Goal: Communication & Community: Answer question/provide support

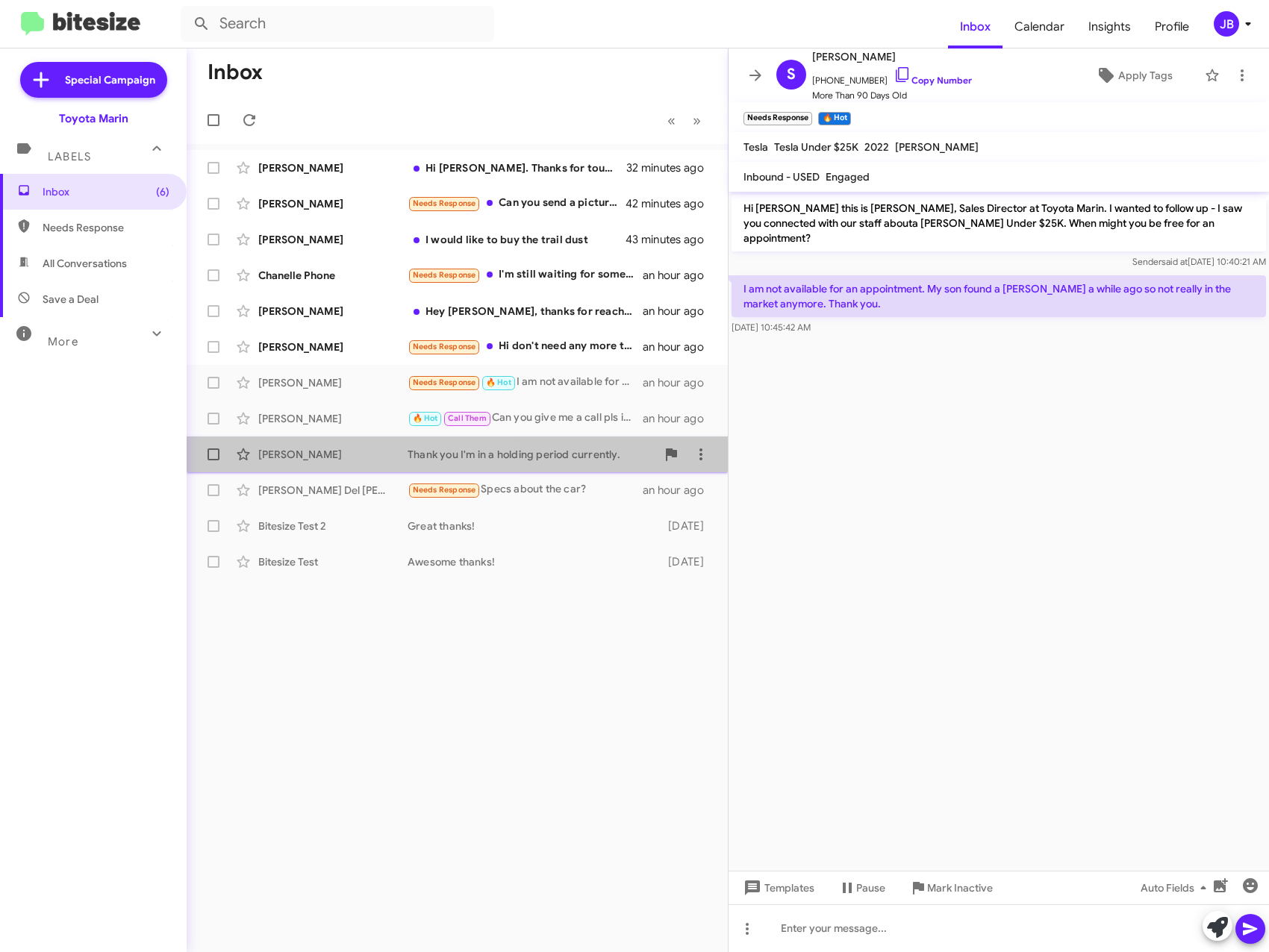
click at [339, 449] on div "[PERSON_NAME]" at bounding box center [333, 454] width 149 height 15
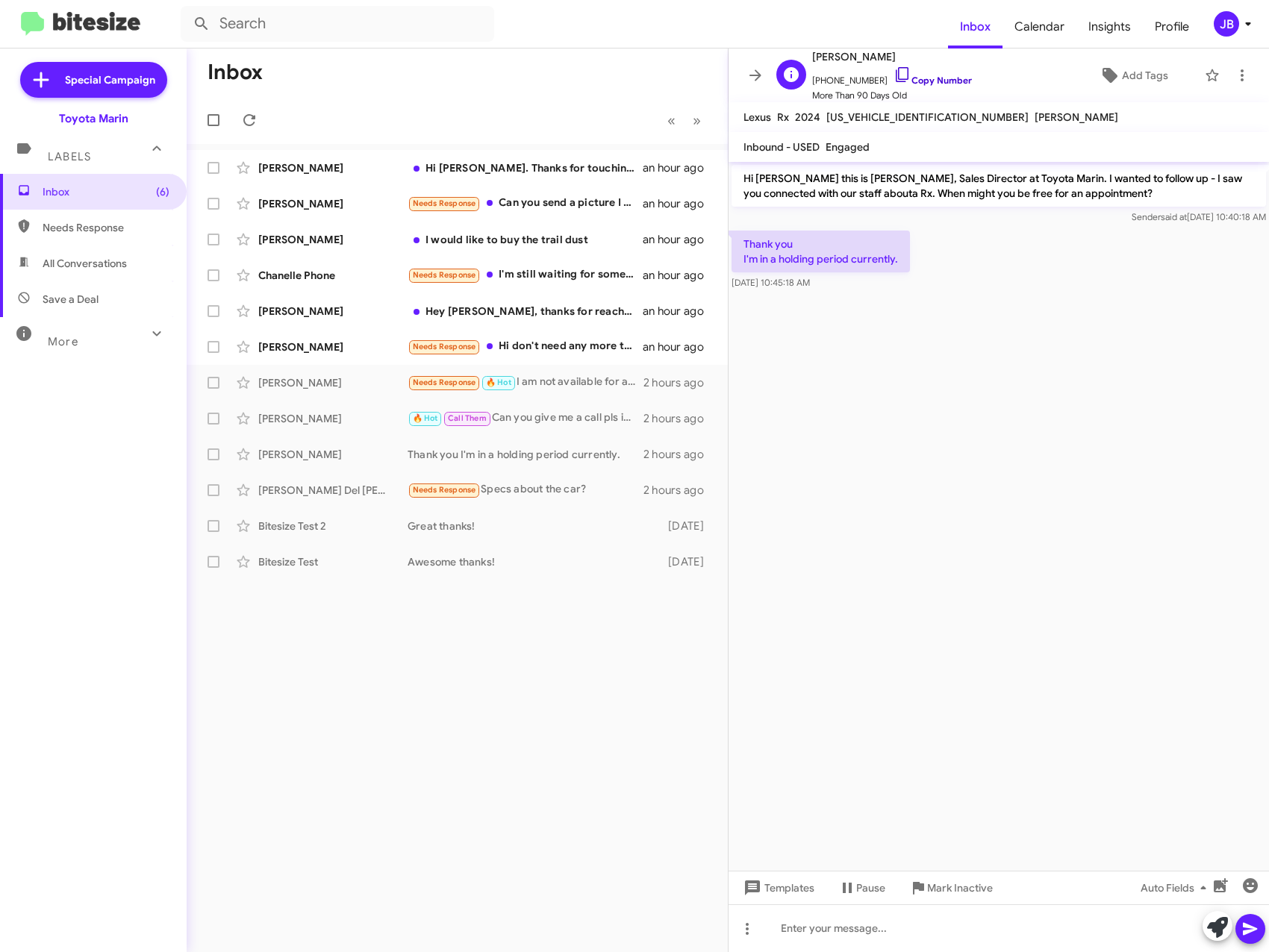
click at [893, 66] on icon at bounding box center [902, 75] width 18 height 18
click at [896, 68] on icon at bounding box center [902, 75] width 12 height 15
click at [323, 413] on div "[PERSON_NAME]" at bounding box center [333, 418] width 149 height 15
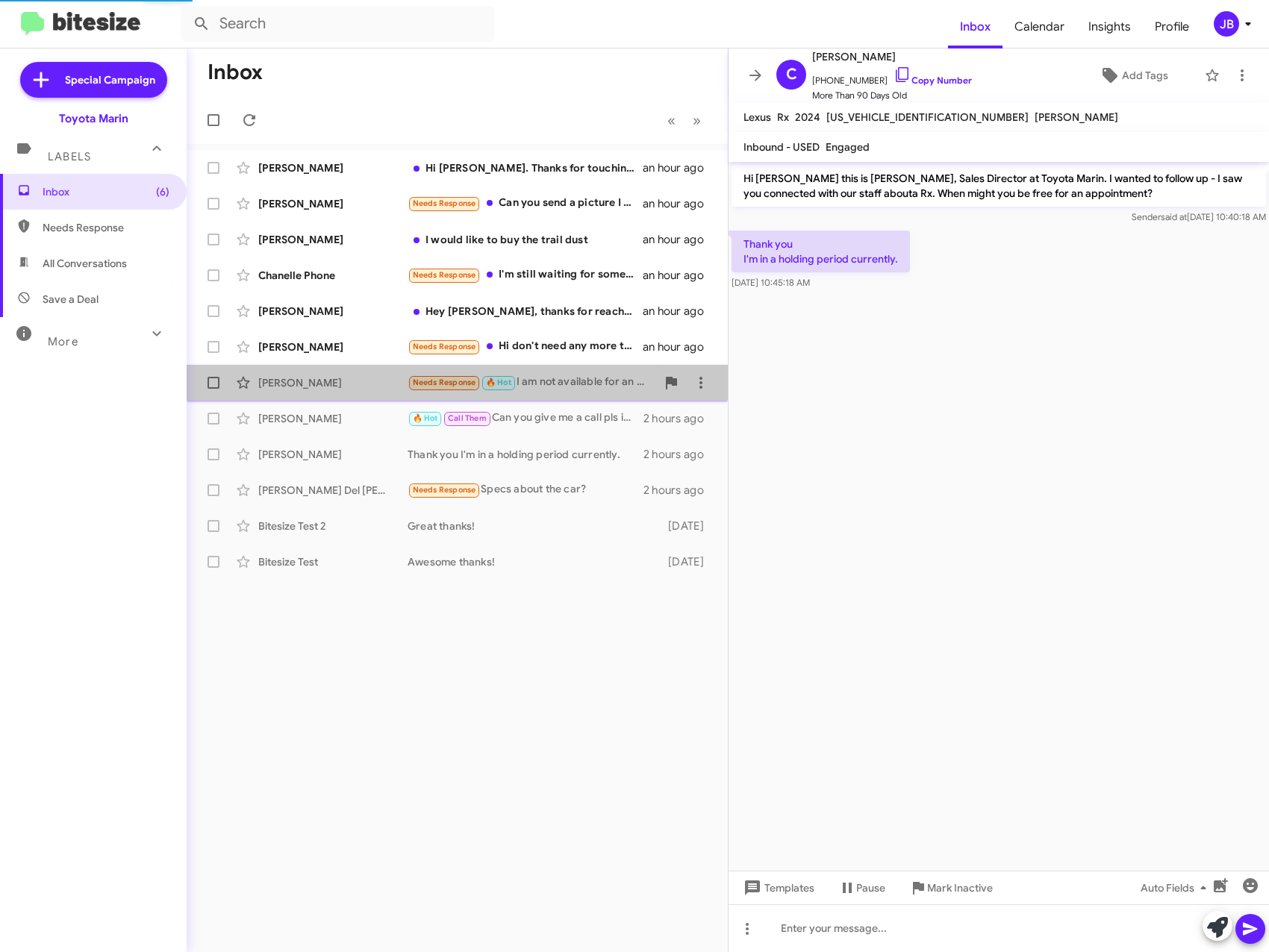
click at [314, 382] on div "[PERSON_NAME]" at bounding box center [333, 383] width 149 height 15
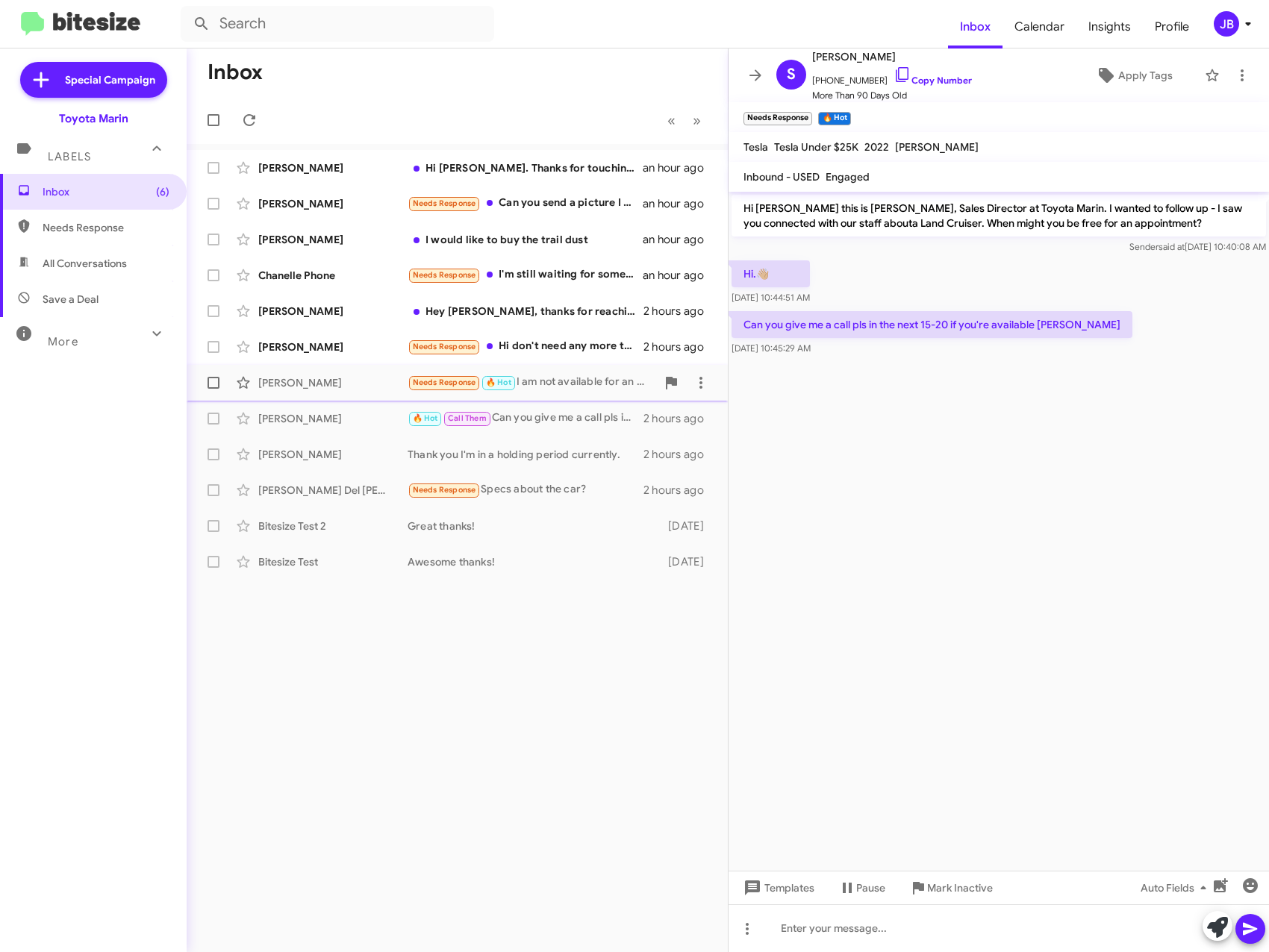
click at [324, 378] on div "[PERSON_NAME]" at bounding box center [333, 383] width 149 height 15
click at [754, 71] on icon at bounding box center [755, 75] width 18 height 18
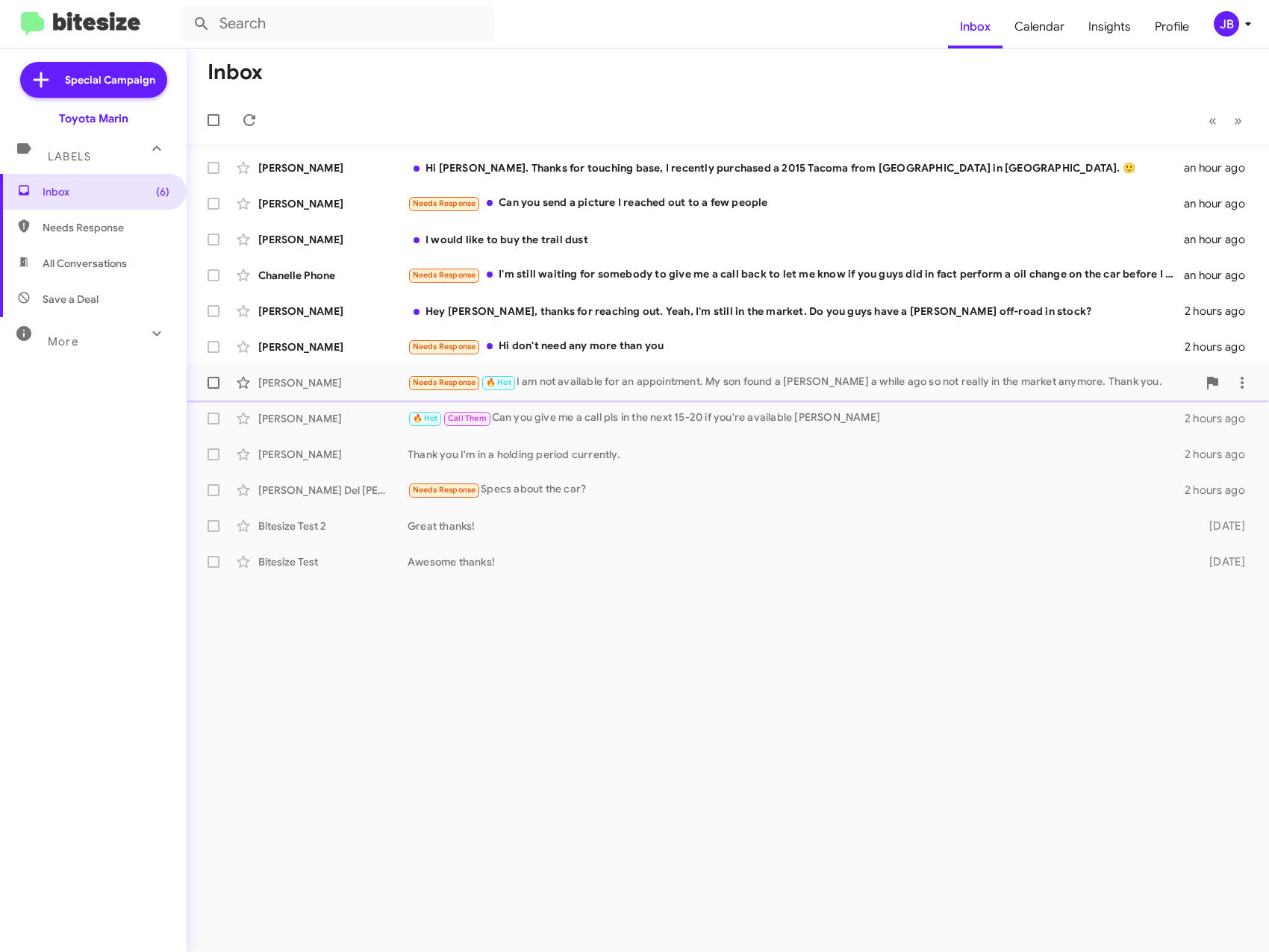
click at [334, 371] on div "[PERSON_NAME] Needs Response 🔥 Hot I am not available for an appointment. My so…" at bounding box center [728, 383] width 1058 height 30
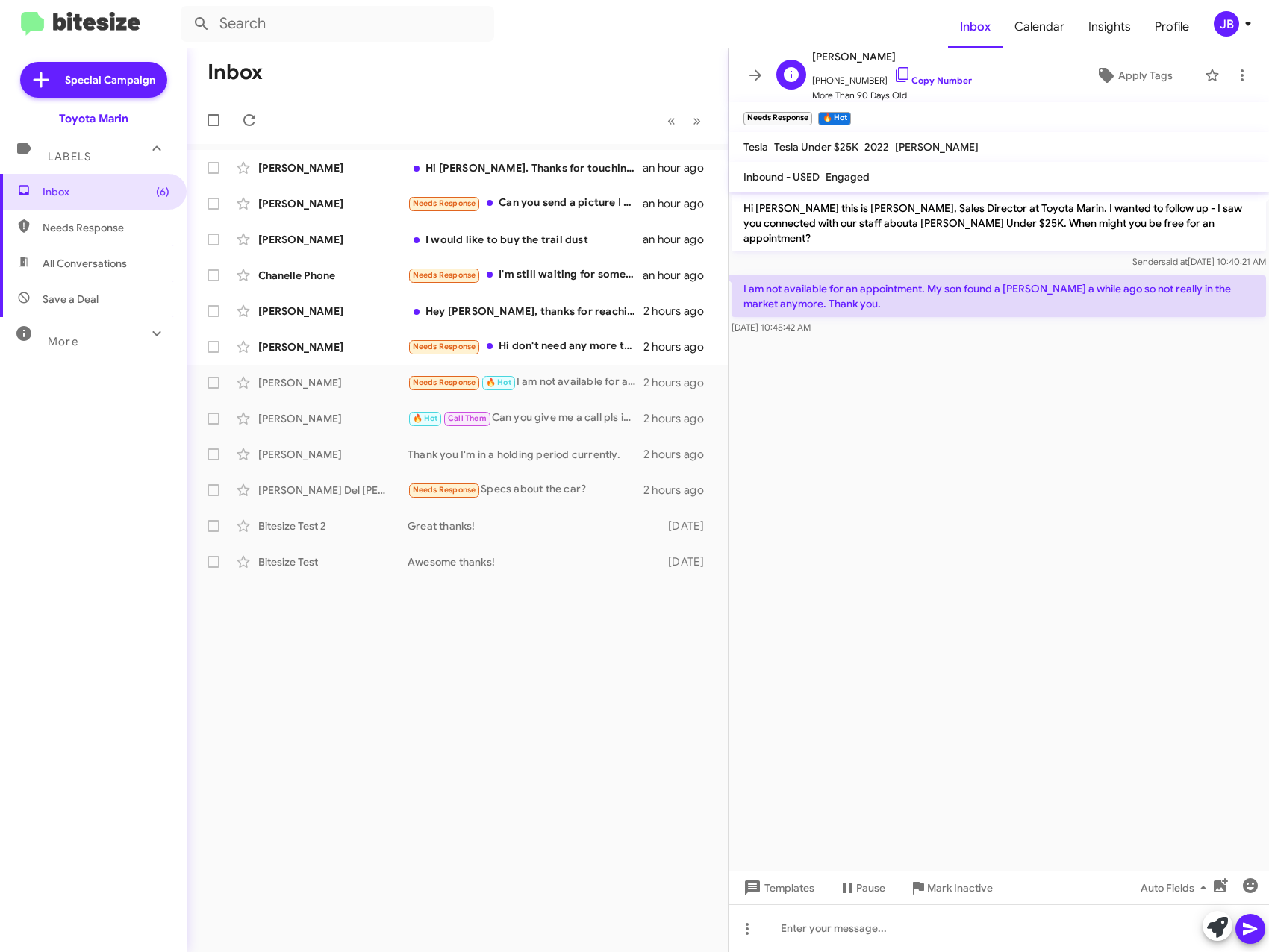
drag, startPoint x: 882, startPoint y: 70, endPoint x: 820, endPoint y: 76, distance: 62.3
click at [896, 70] on icon at bounding box center [902, 75] width 12 height 15
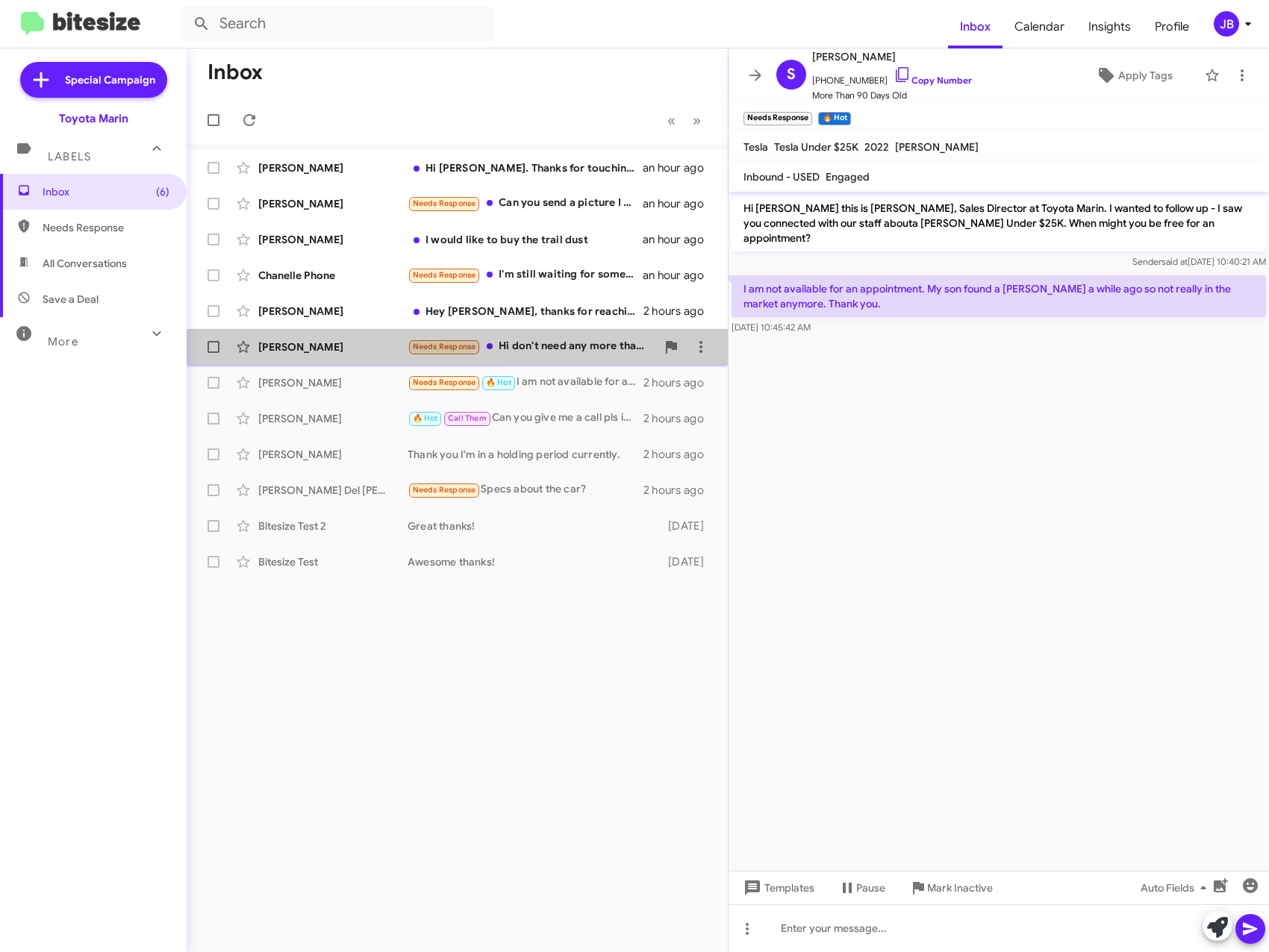
click at [334, 347] on div "[PERSON_NAME]" at bounding box center [333, 347] width 149 height 15
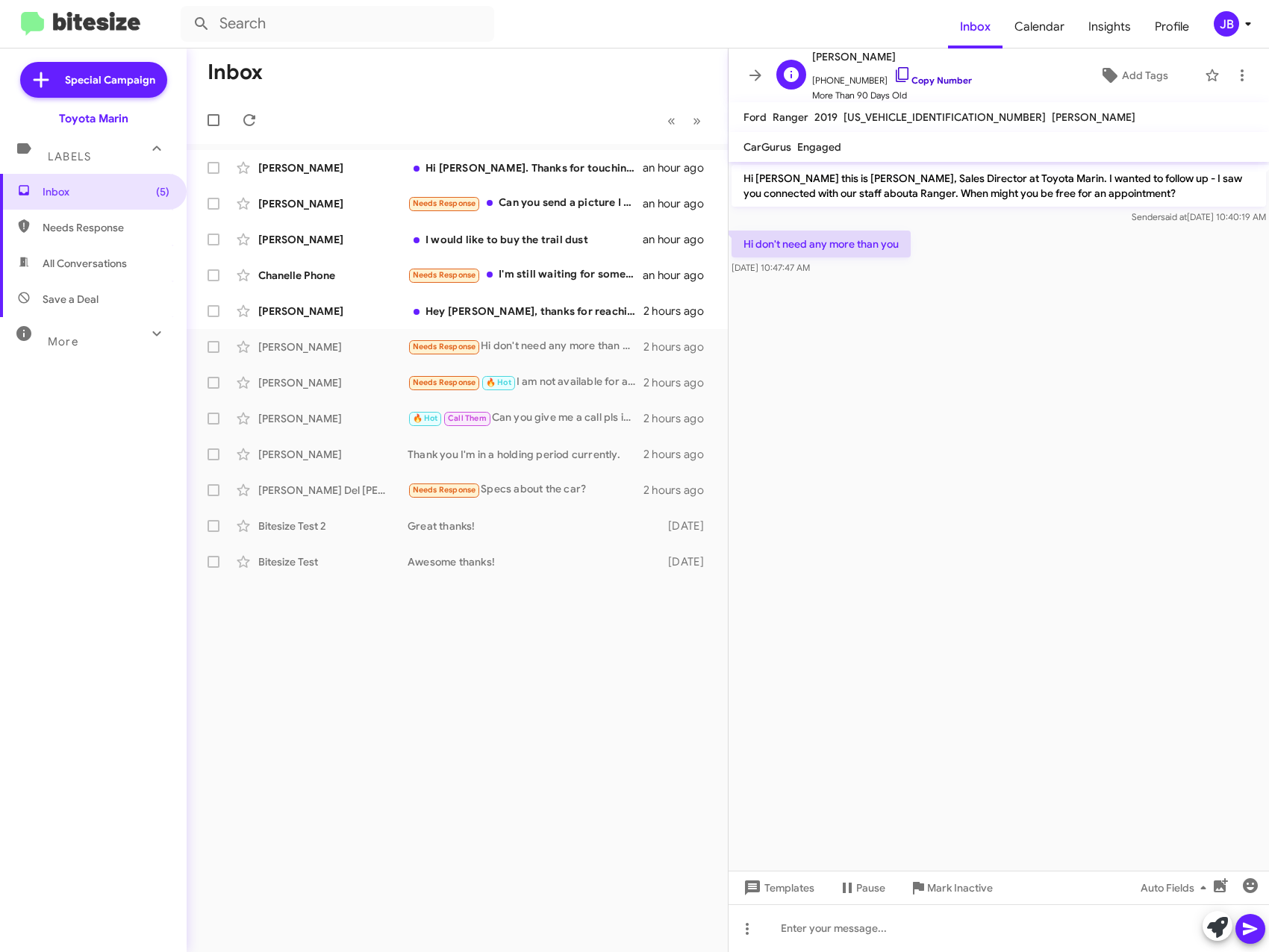
click at [893, 75] on icon at bounding box center [902, 75] width 18 height 18
click at [297, 308] on div "[PERSON_NAME]" at bounding box center [333, 311] width 149 height 15
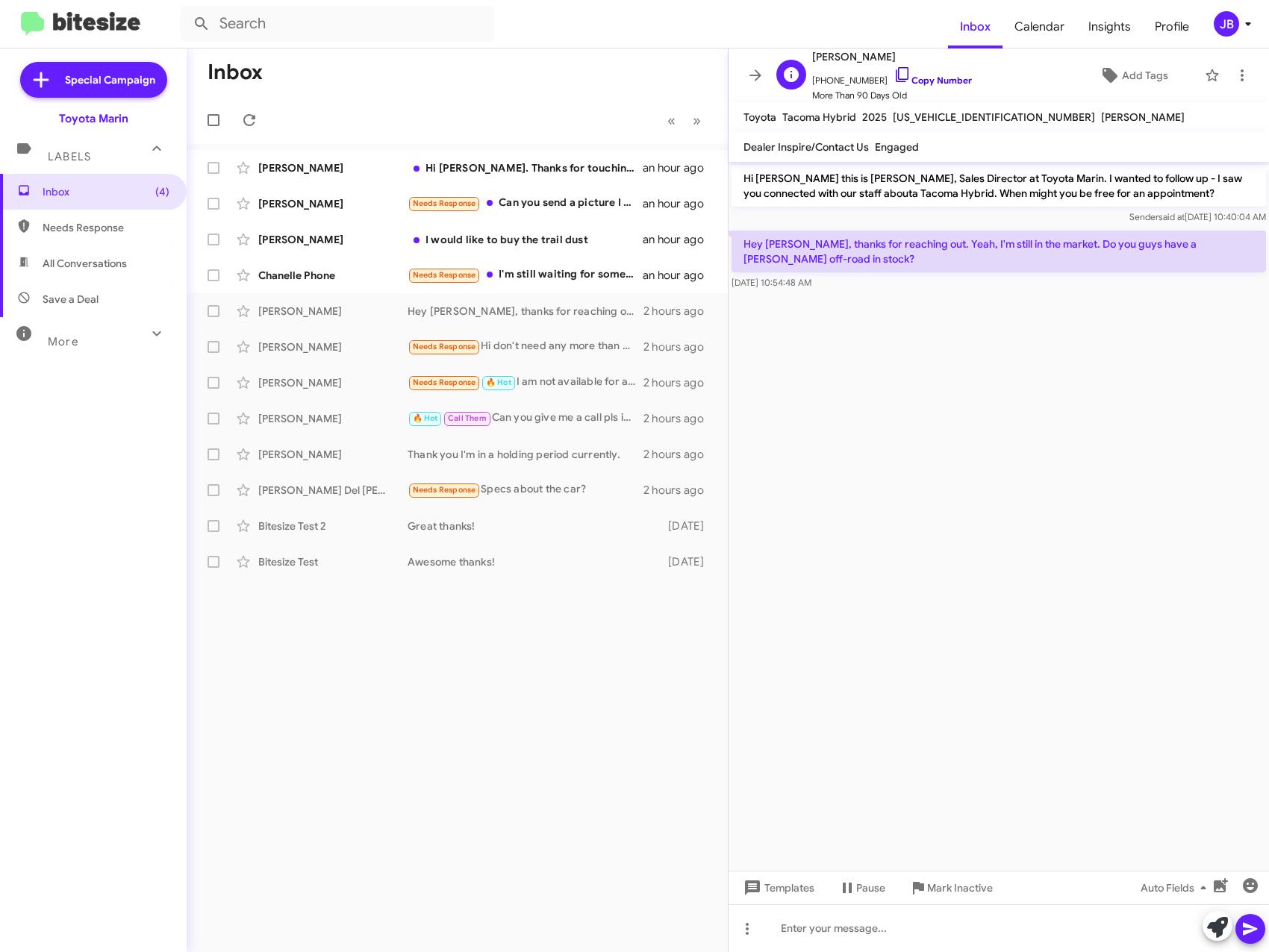
click at [893, 69] on icon at bounding box center [902, 75] width 18 height 18
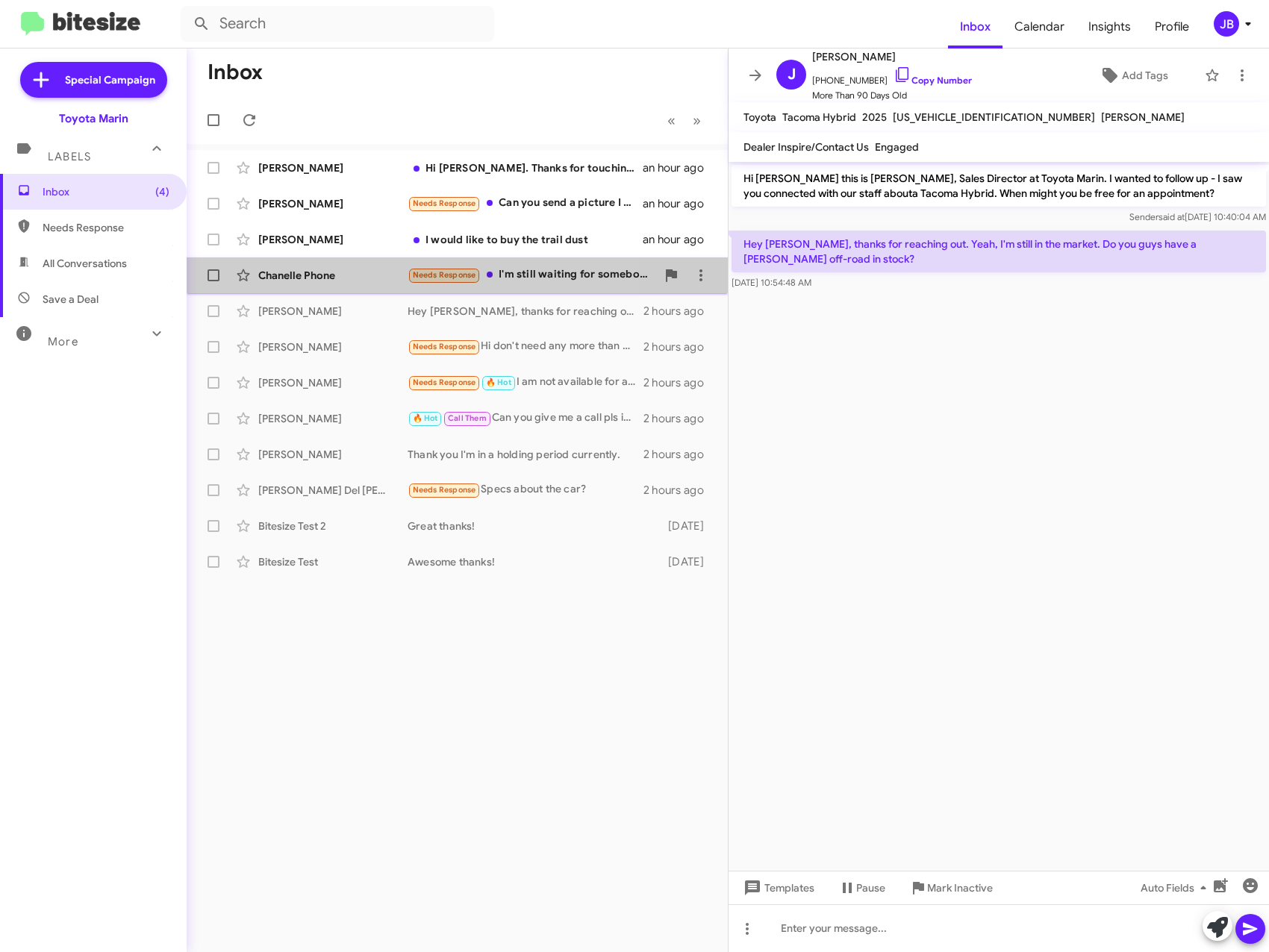
click at [304, 277] on div "Chanelle Phone" at bounding box center [333, 276] width 149 height 15
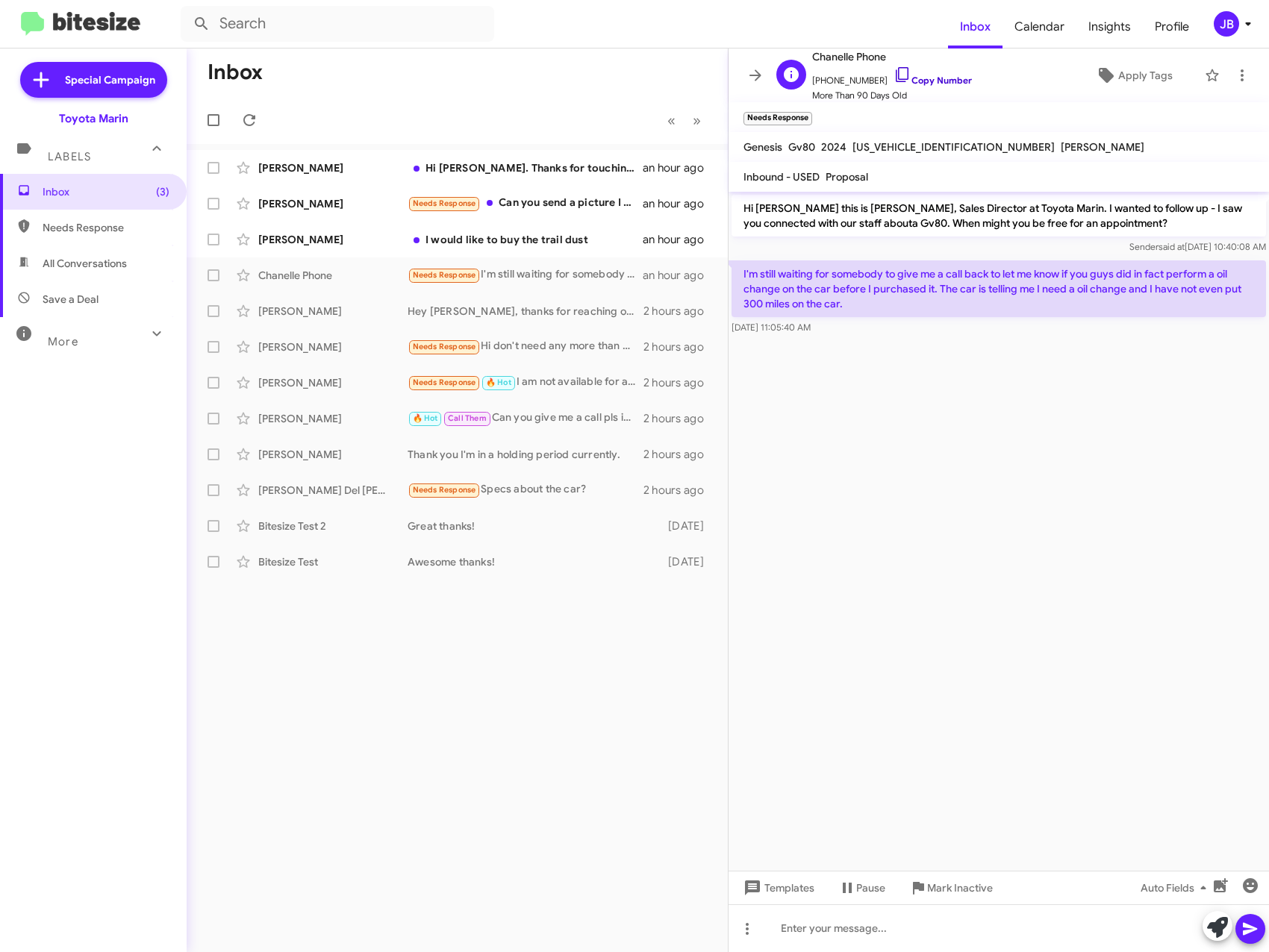
click at [893, 69] on icon at bounding box center [902, 75] width 18 height 18
click at [334, 237] on div "[PERSON_NAME]" at bounding box center [333, 239] width 149 height 15
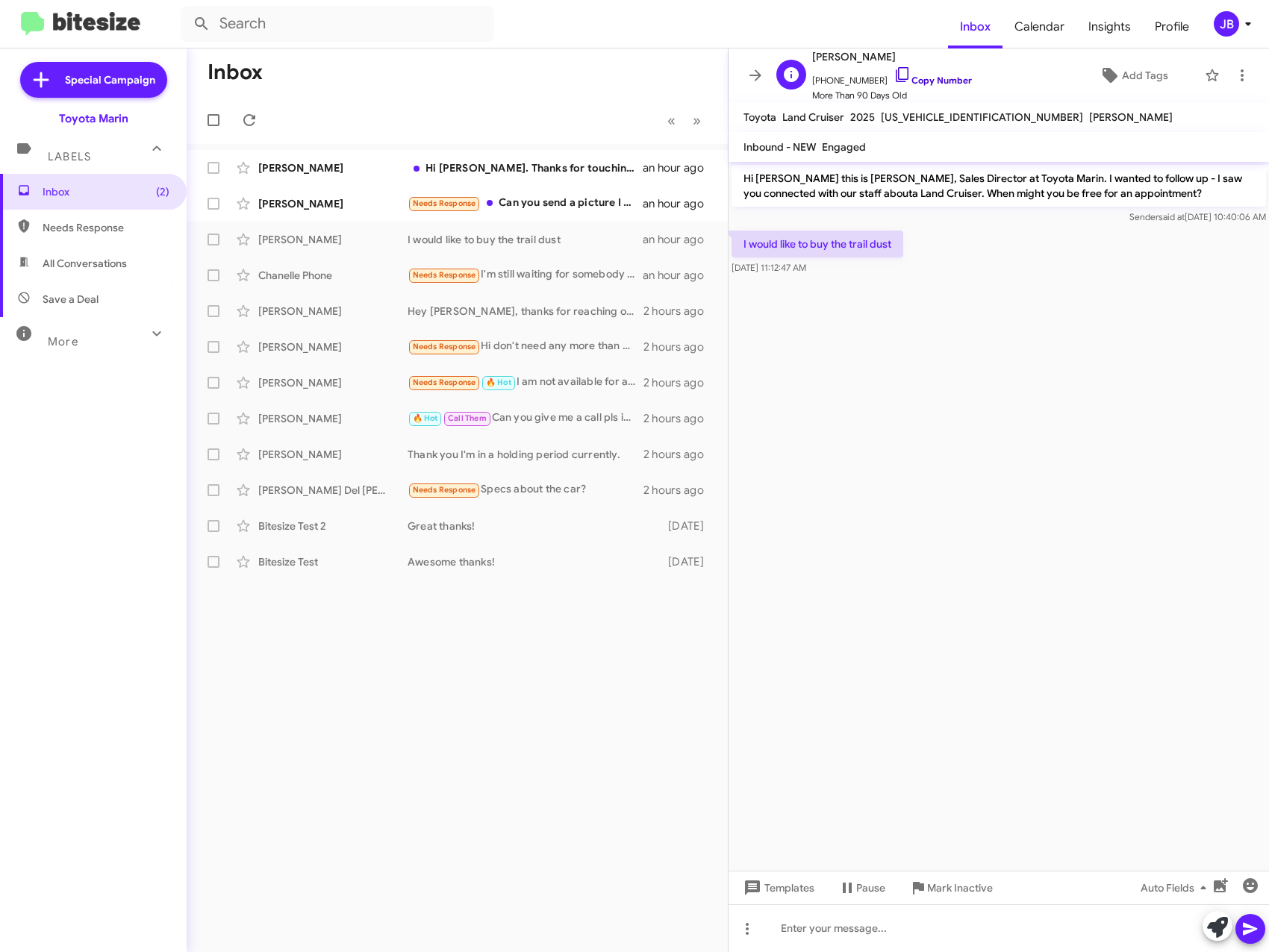
click at [893, 71] on icon at bounding box center [902, 75] width 18 height 18
click at [328, 198] on div "[PERSON_NAME]" at bounding box center [333, 203] width 149 height 15
click at [893, 71] on icon at bounding box center [902, 75] width 18 height 18
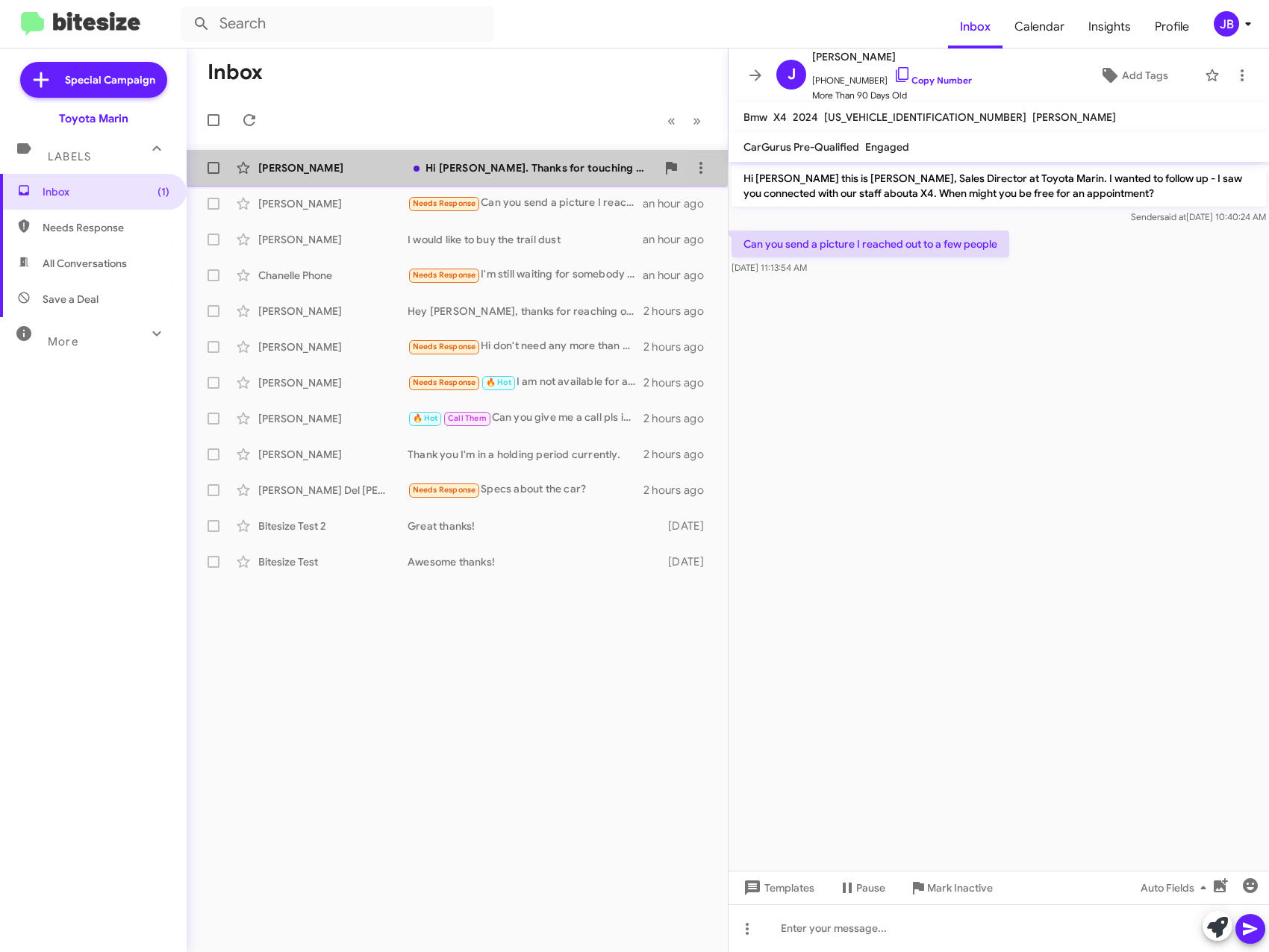
click at [328, 162] on div "[PERSON_NAME]" at bounding box center [333, 168] width 149 height 15
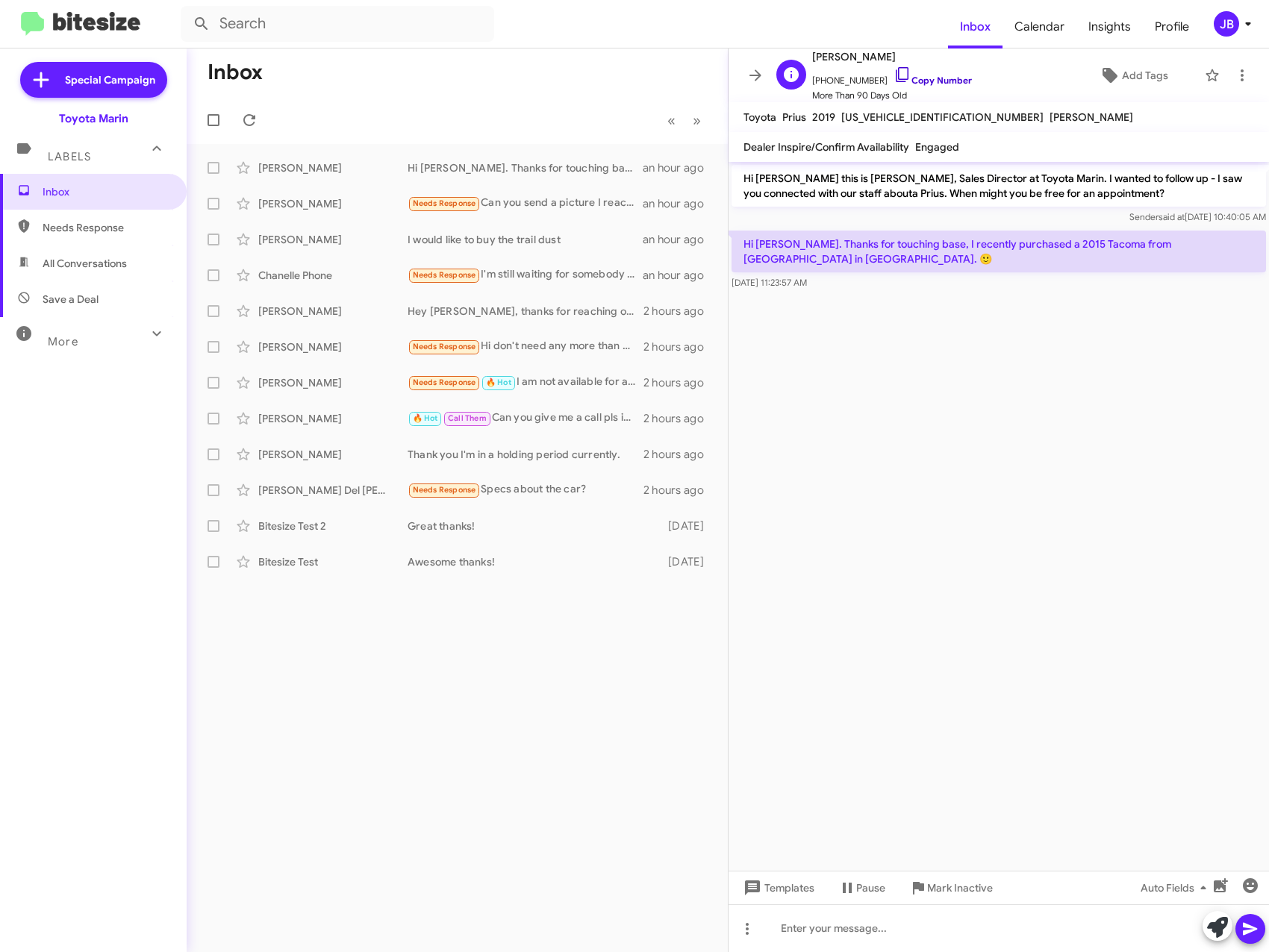
click at [893, 75] on icon at bounding box center [902, 75] width 18 height 18
click at [672, 276] on icon at bounding box center [672, 276] width 11 height 12
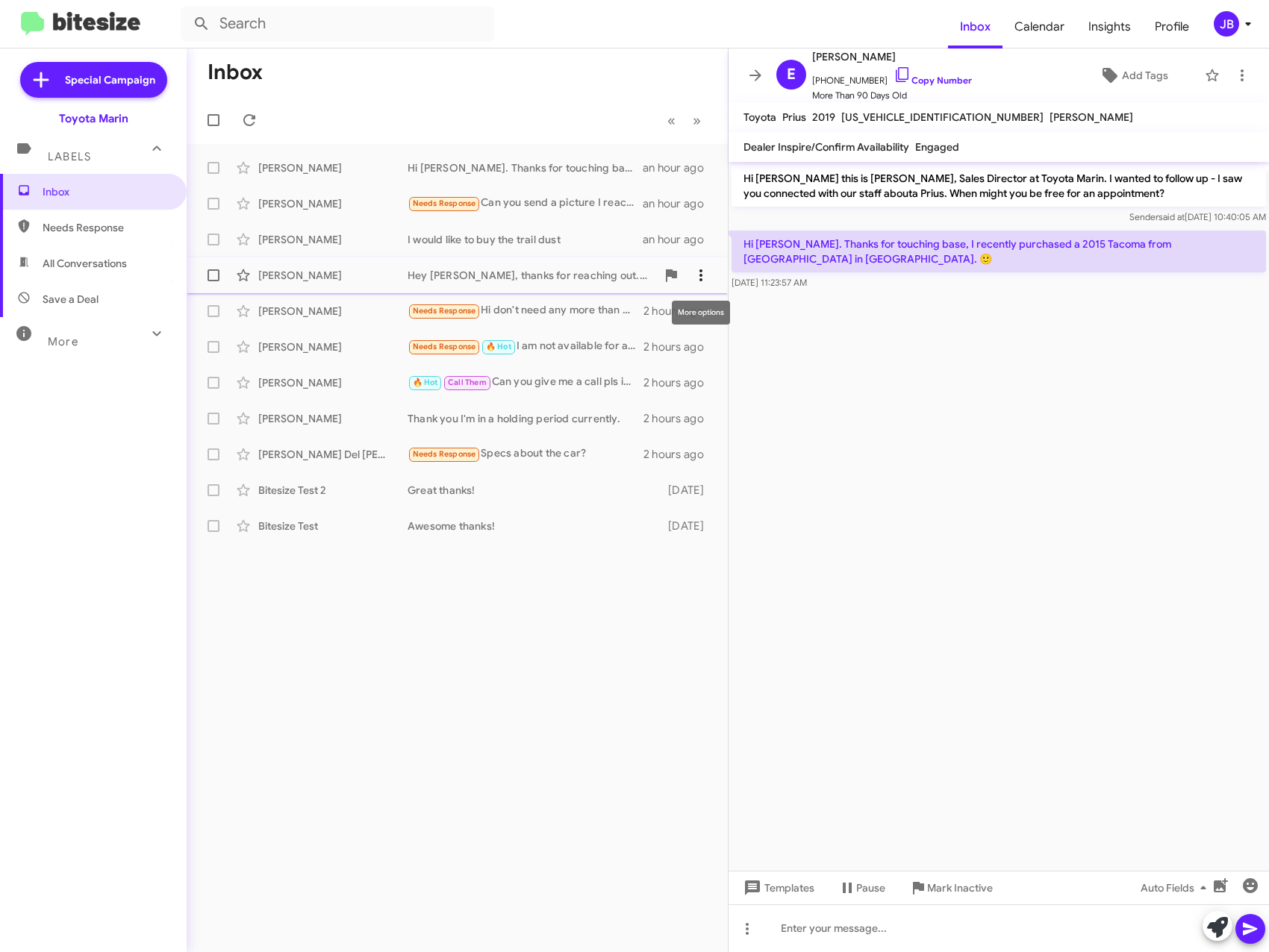
click at [700, 273] on icon at bounding box center [701, 276] width 18 height 18
click at [531, 73] on div at bounding box center [634, 476] width 1269 height 952
